Goal: Task Accomplishment & Management: Use online tool/utility

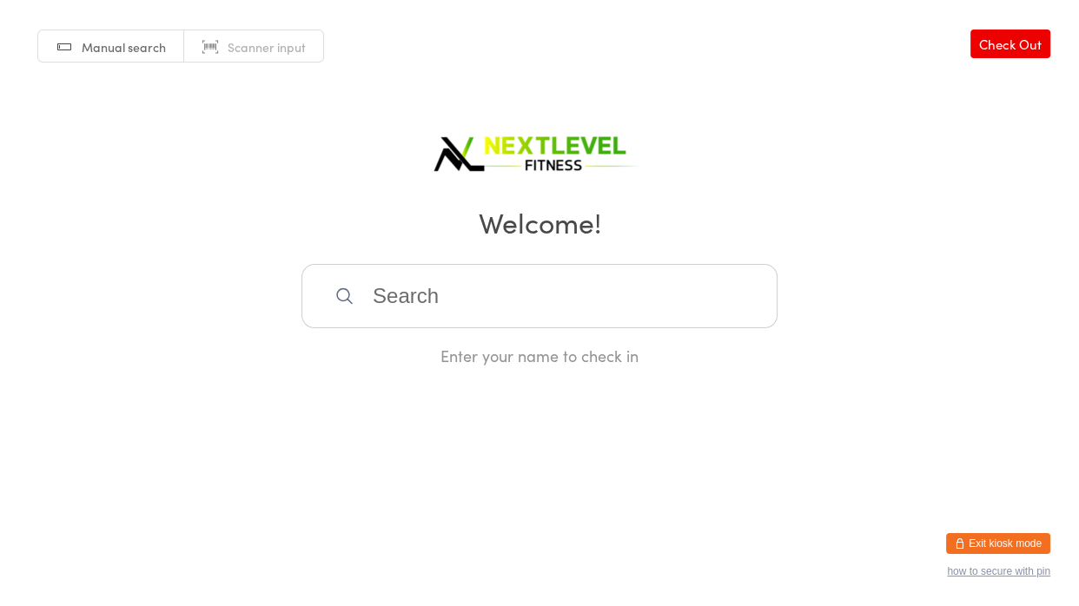
click at [461, 298] on input "search" at bounding box center [539, 296] width 476 height 64
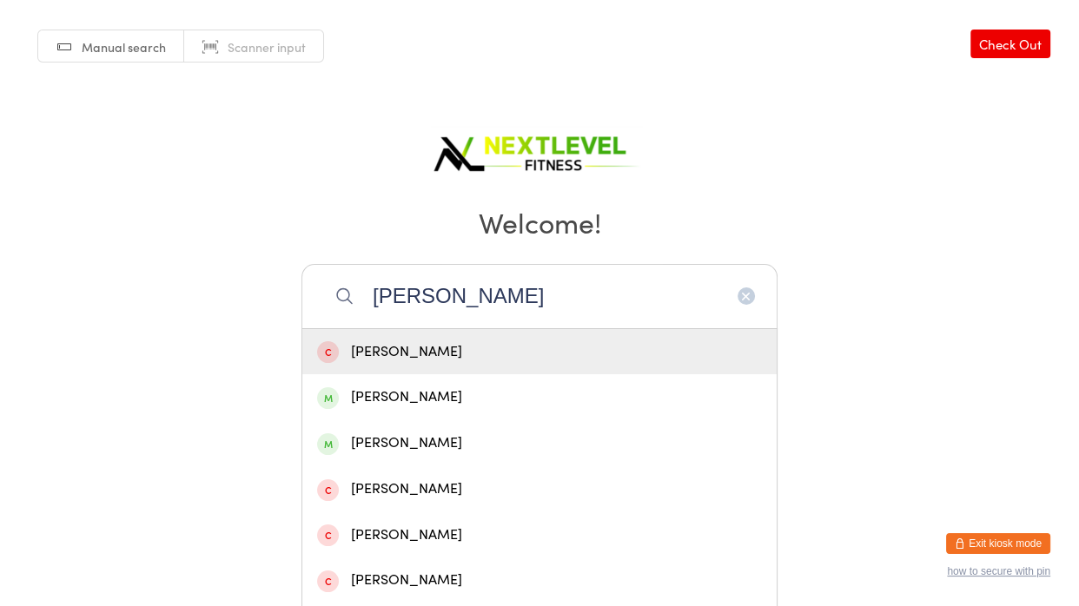
type input "[PERSON_NAME]"
click at [418, 395] on div "[PERSON_NAME]" at bounding box center [539, 397] width 445 height 23
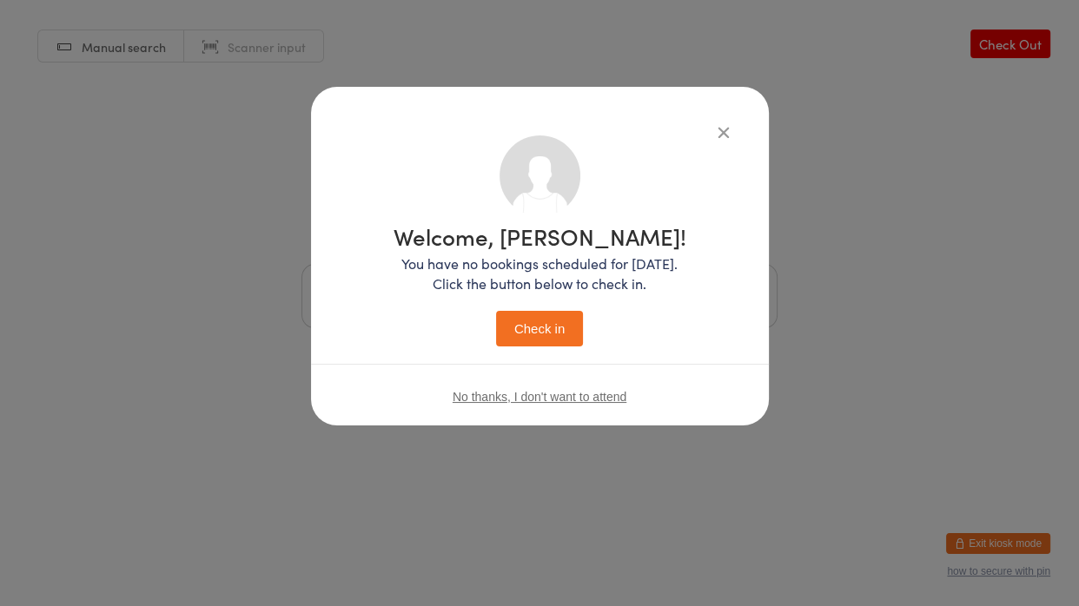
click at [533, 340] on button "Check in" at bounding box center [539, 329] width 87 height 36
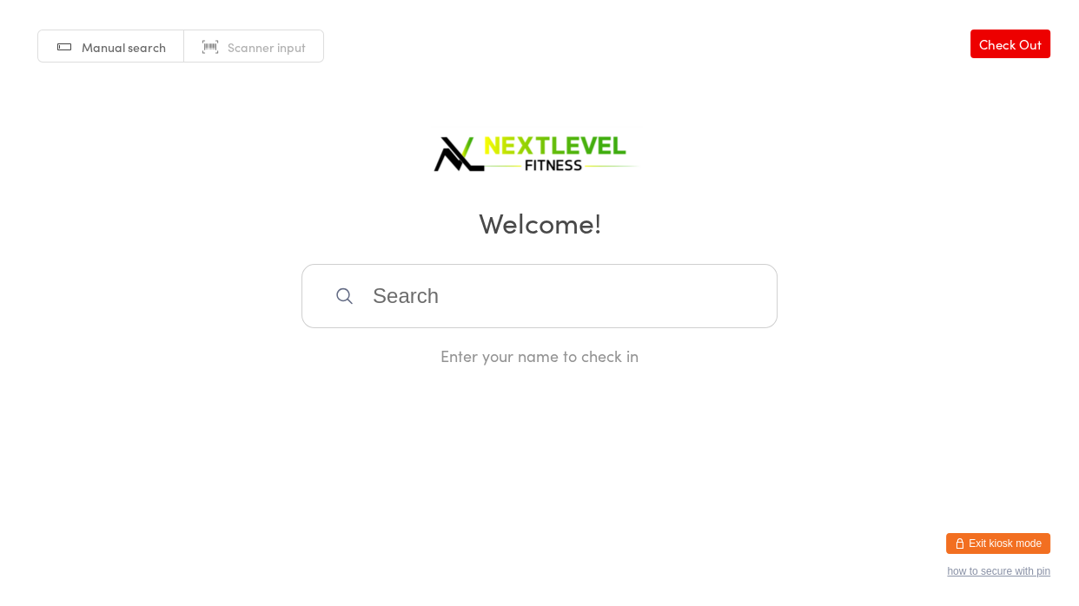
click at [527, 321] on input "search" at bounding box center [539, 296] width 476 height 64
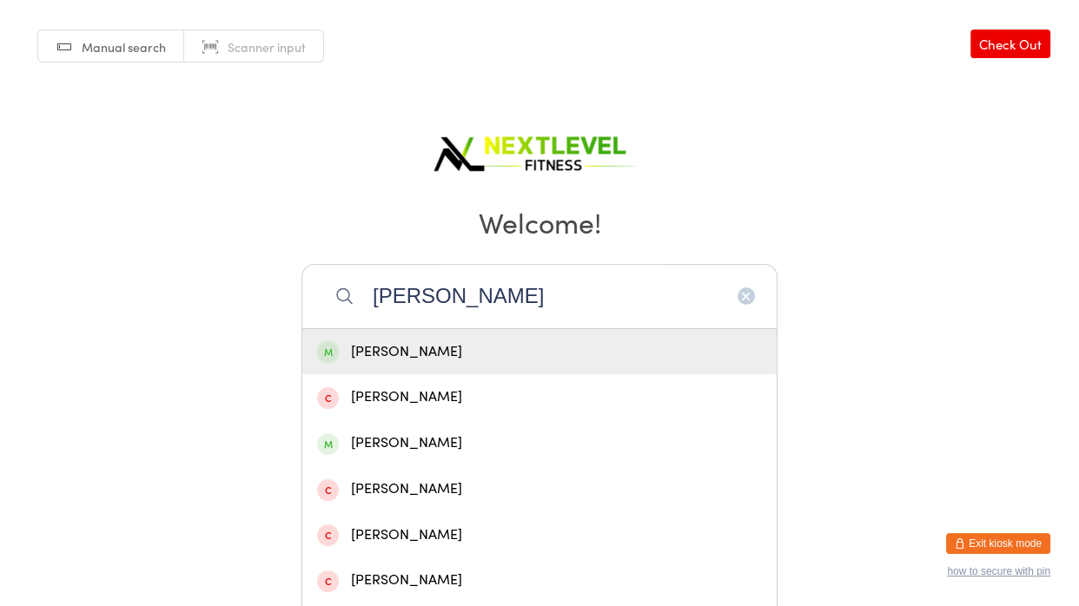
type input "[PERSON_NAME]"
click at [449, 363] on div "[PERSON_NAME]" at bounding box center [539, 352] width 474 height 46
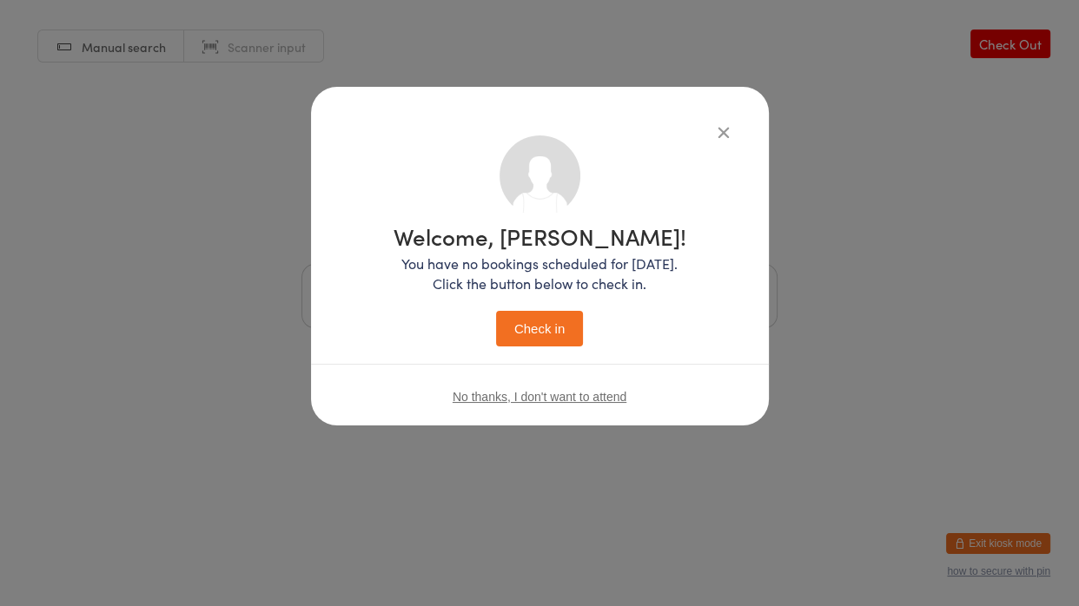
click at [531, 326] on button "Check in" at bounding box center [539, 329] width 87 height 36
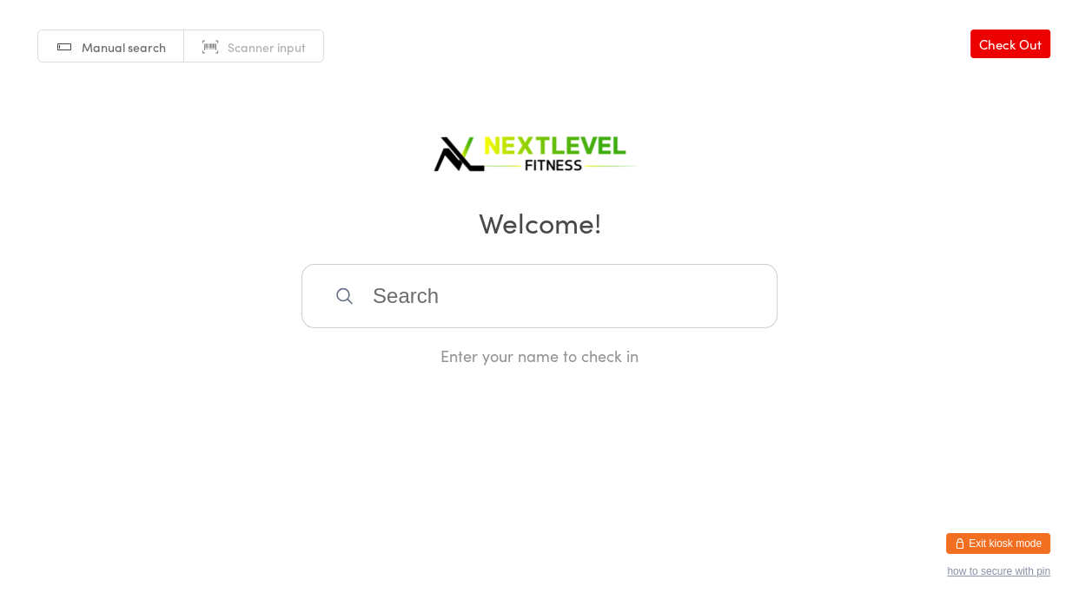
click at [475, 296] on input "search" at bounding box center [539, 296] width 476 height 64
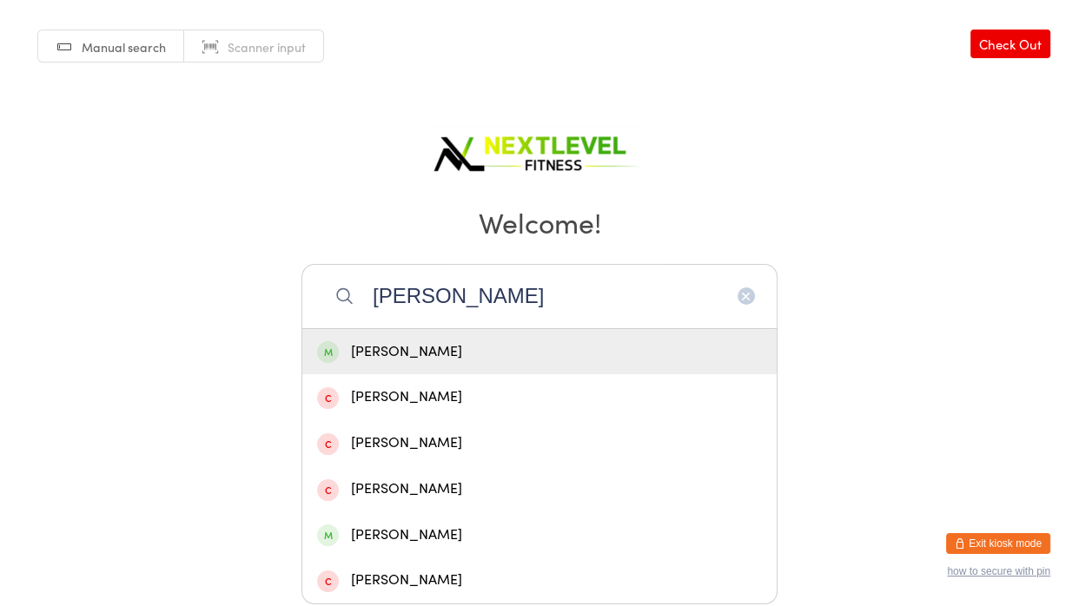
type input "[PERSON_NAME]"
click at [386, 360] on div "[PERSON_NAME]" at bounding box center [539, 351] width 445 height 23
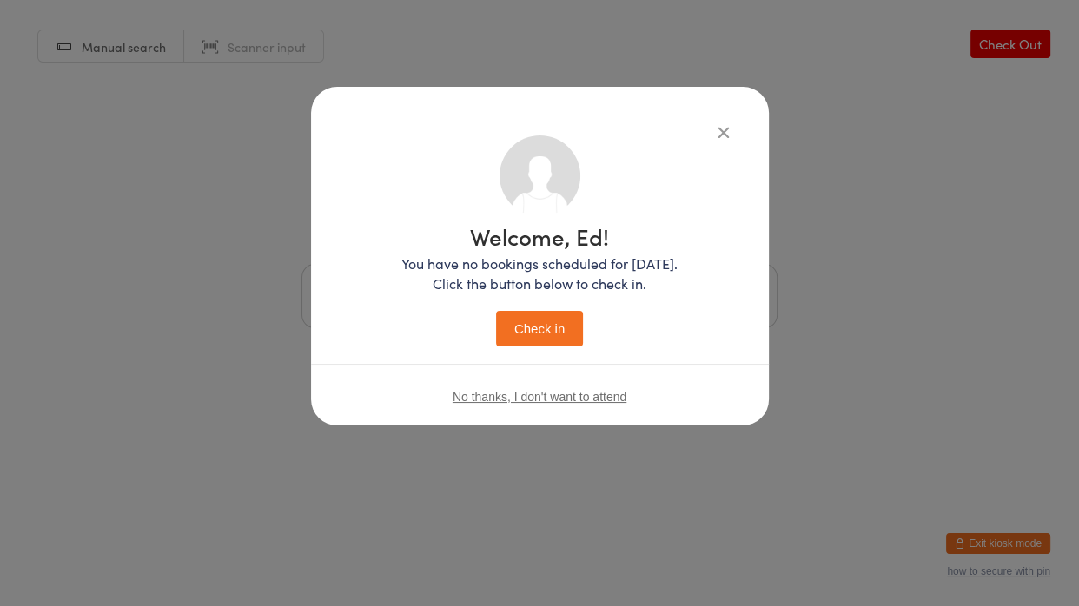
click at [547, 325] on button "Check in" at bounding box center [539, 329] width 87 height 36
